Goal: Task Accomplishment & Management: Manage account settings

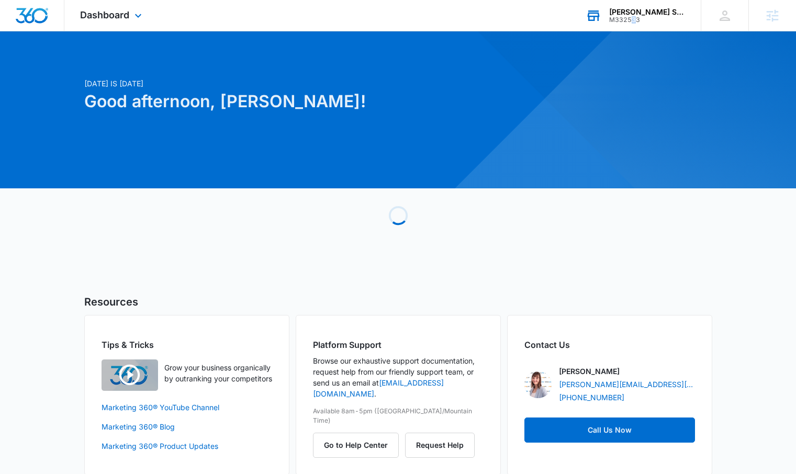
click at [633, 20] on div "M332533" at bounding box center [647, 19] width 76 height 7
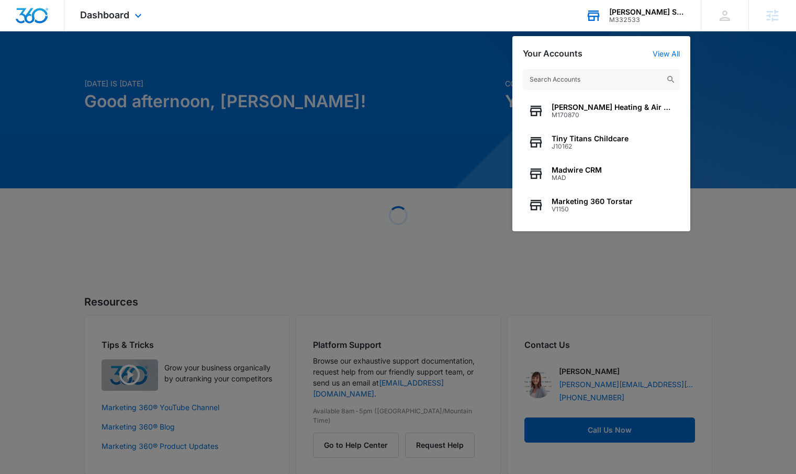
click at [580, 75] on input "text" at bounding box center [601, 79] width 157 height 21
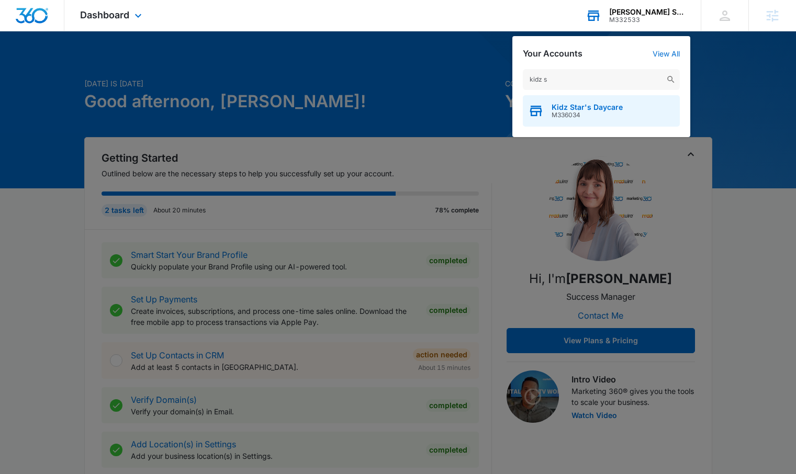
type input "kidz s"
click at [580, 110] on span "Kidz Star's Daycare" at bounding box center [586, 107] width 71 height 8
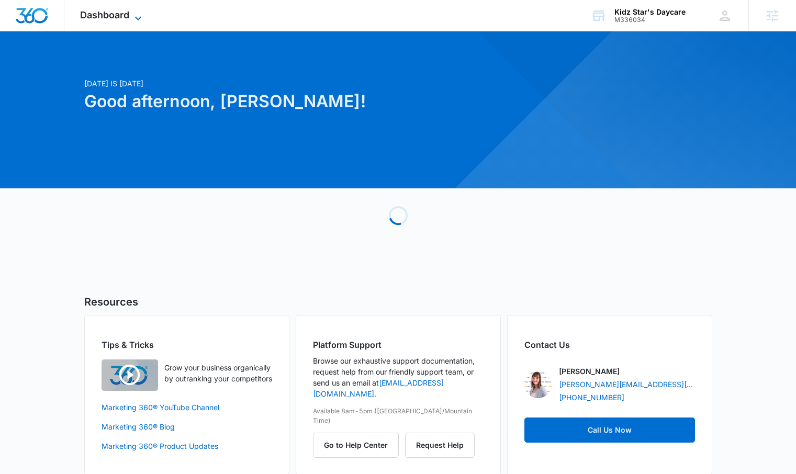
click at [111, 15] on span "Dashboard" at bounding box center [104, 14] width 49 height 11
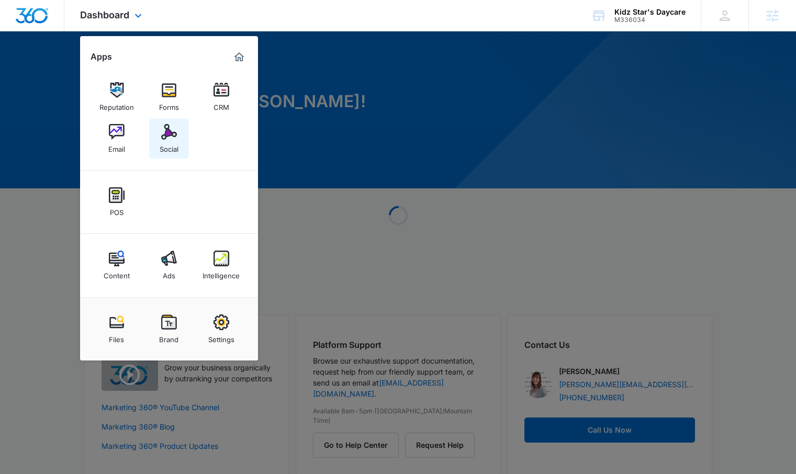
click at [163, 148] on div "Social" at bounding box center [169, 147] width 19 height 14
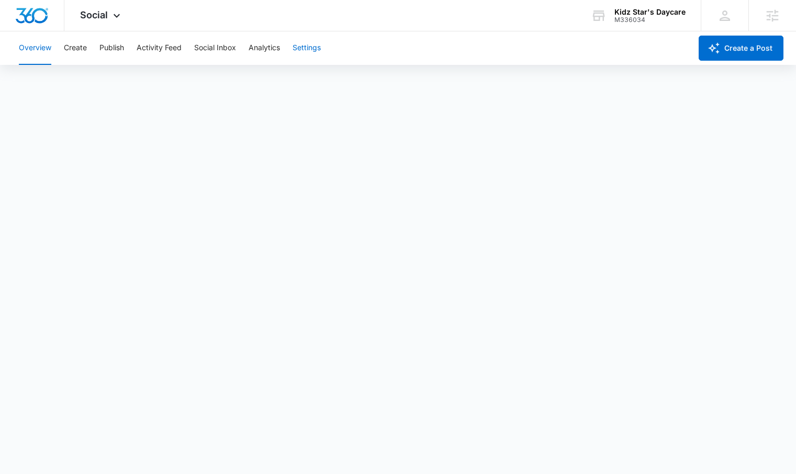
click at [298, 44] on button "Settings" at bounding box center [306, 47] width 28 height 33
